Goal: Information Seeking & Learning: Learn about a topic

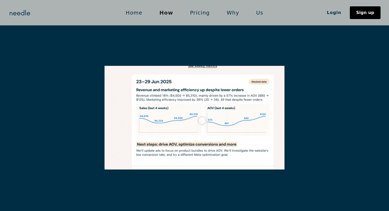
scroll to position [681, 0]
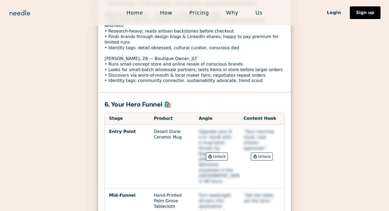
scroll to position [791, 0]
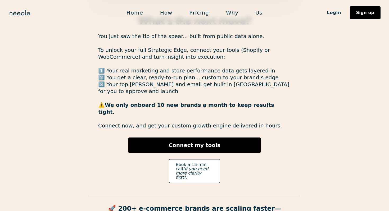
scroll to position [1473, 0]
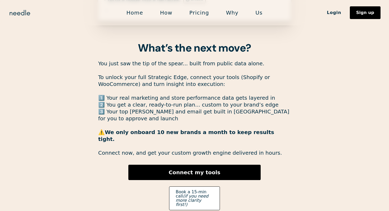
click at [206, 11] on link "Pricing" at bounding box center [199, 12] width 37 height 11
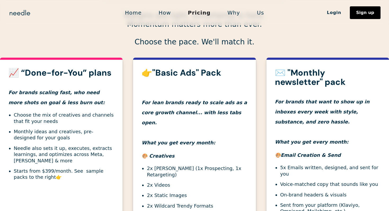
scroll to position [187, 0]
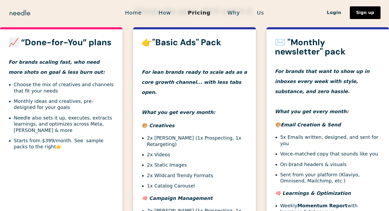
click at [280, 102] on h4 "For brands that want to show up in inboxes every week with style, substance, an…" at bounding box center [328, 86] width 106 height 60
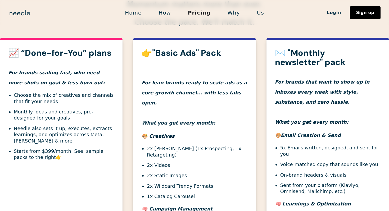
scroll to position [184, 0]
